Goal: Navigation & Orientation: Find specific page/section

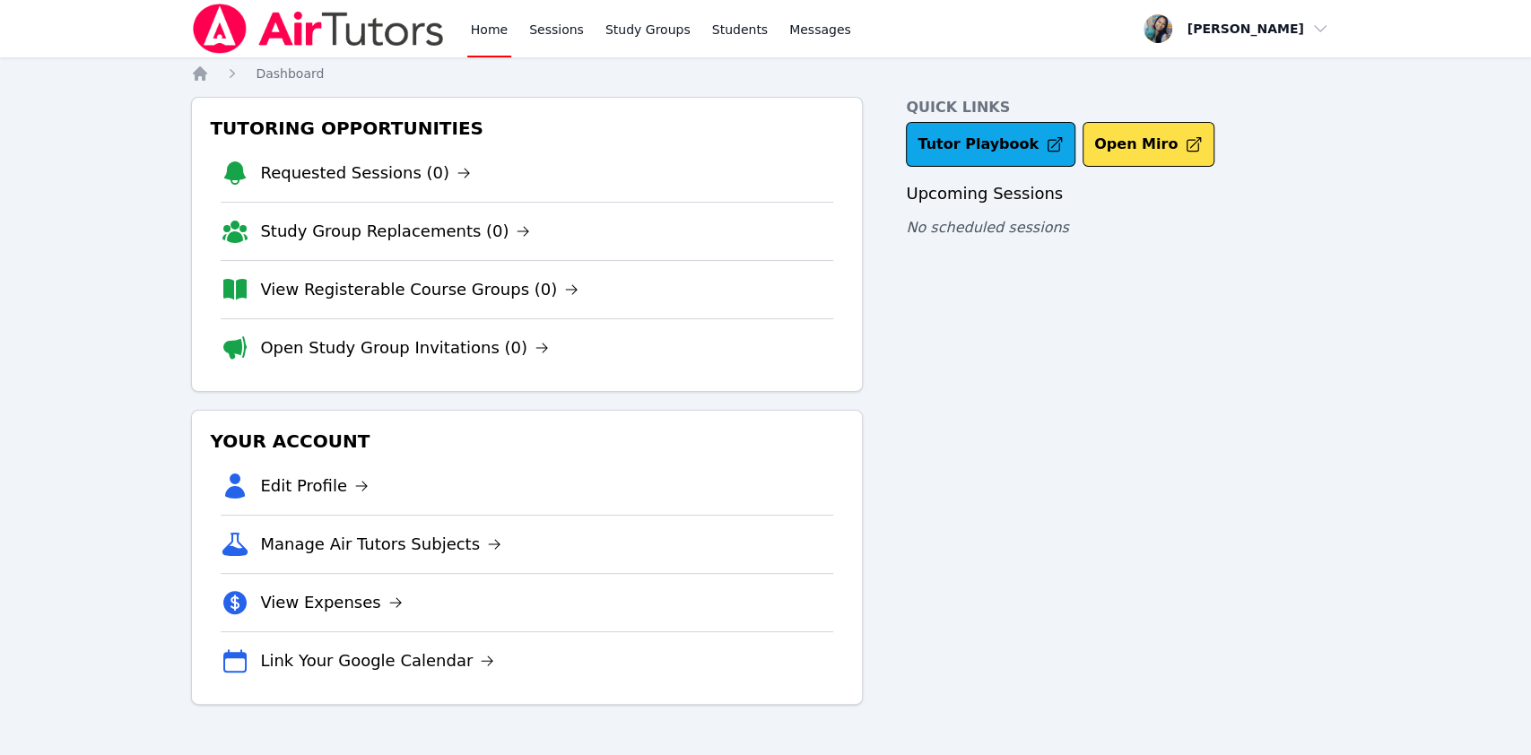
click at [487, 45] on link "Home" at bounding box center [489, 28] width 44 height 57
